Goal: Task Accomplishment & Management: Use online tool/utility

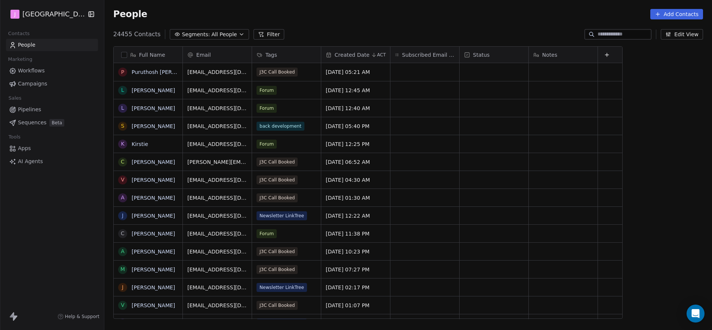
scroll to position [285, 605]
click at [25, 113] on span "Pipelines" at bounding box center [29, 110] width 23 height 8
click at [25, 110] on span "Pipelines" at bounding box center [29, 110] width 23 height 8
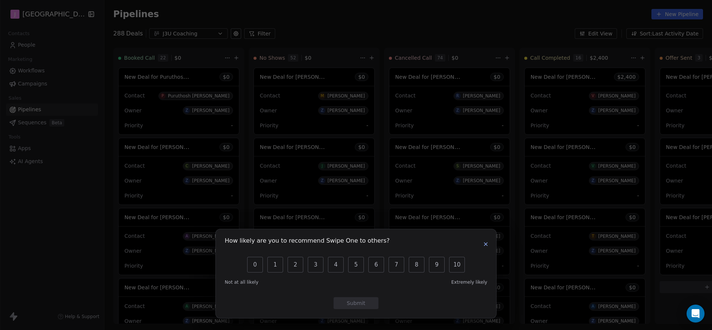
click at [489, 243] on button "button" at bounding box center [485, 244] width 9 height 9
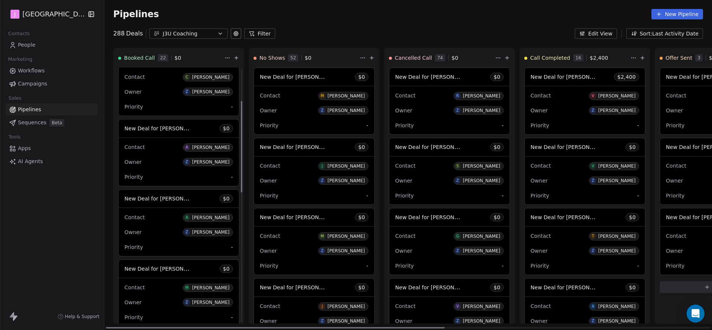
scroll to position [89, 0]
click at [174, 200] on span "New Deal for Anthony Berretta" at bounding box center [163, 198] width 79 height 7
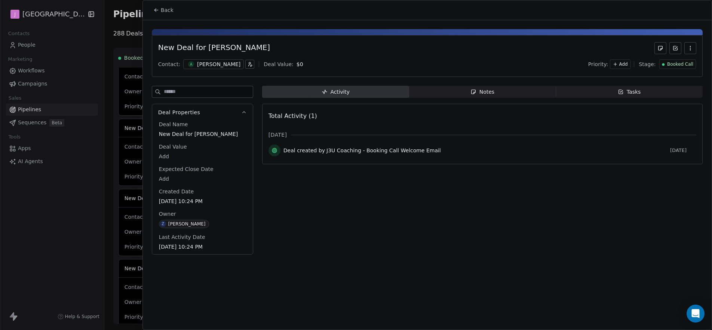
click at [681, 63] on span "Booked Call" at bounding box center [680, 64] width 26 height 6
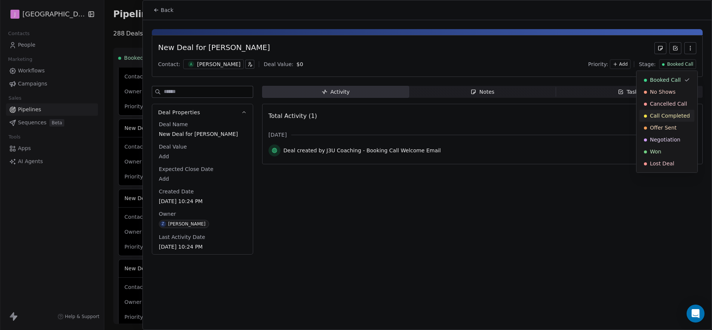
click at [671, 115] on span "Call Completed" at bounding box center [670, 115] width 40 height 7
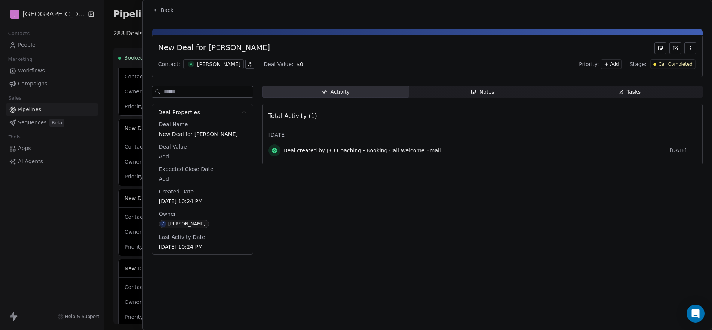
click at [169, 9] on span "Back" at bounding box center [167, 9] width 13 height 7
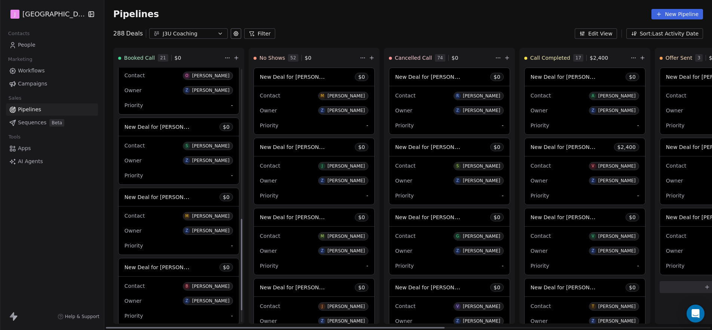
scroll to position [422, 0]
